Goal: Information Seeking & Learning: Learn about a topic

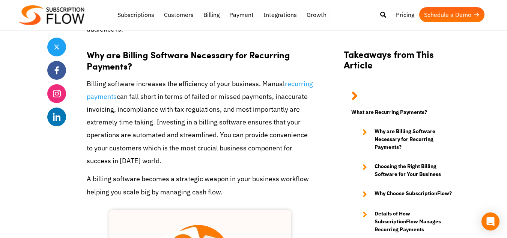
scroll to position [811, 0]
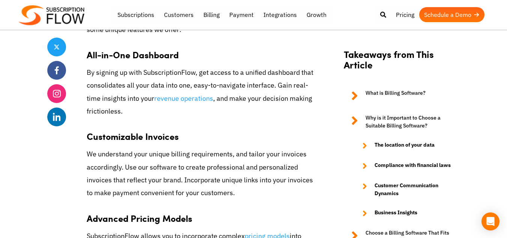
scroll to position [3274, 0]
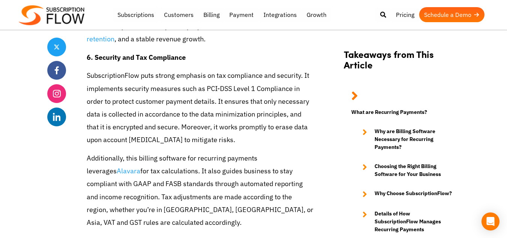
scroll to position [2392, 0]
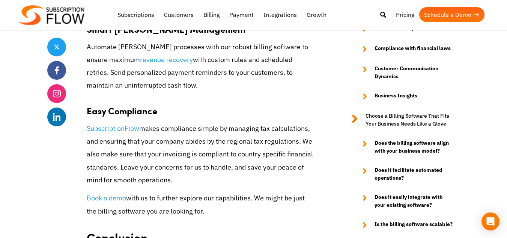
scroll to position [3580, 0]
